Goal: Register for event/course

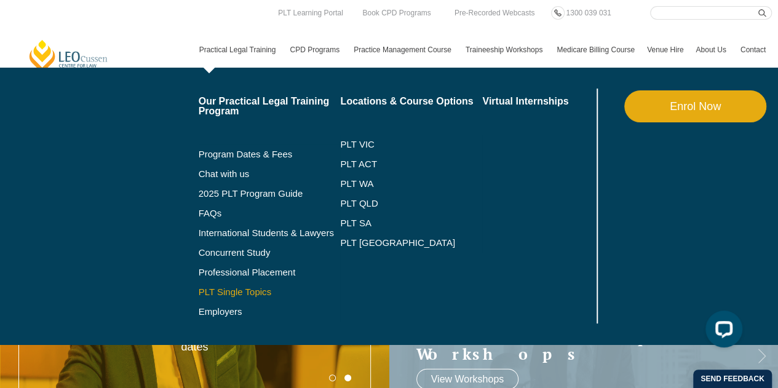
click at [254, 291] on link "PLT Single Topics" at bounding box center [270, 292] width 142 height 10
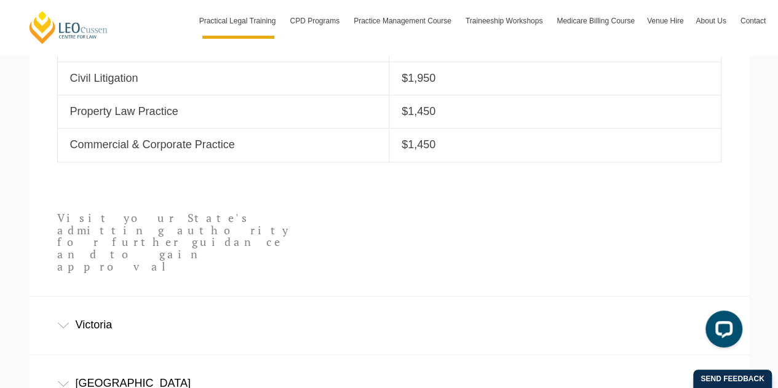
scroll to position [799, 0]
